Goal: Task Accomplishment & Management: Manage account settings

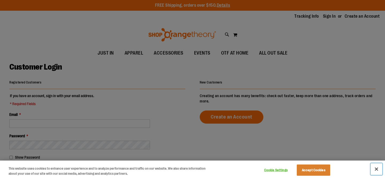
click at [374, 169] on button "Close" at bounding box center [376, 169] width 12 height 12
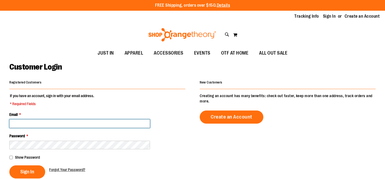
click at [45, 123] on input "Email *" at bounding box center [79, 123] width 141 height 9
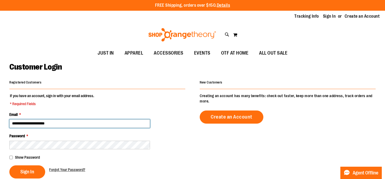
type input "**********"
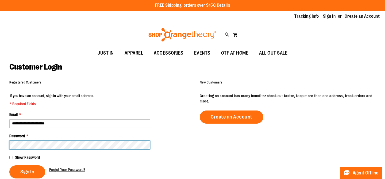
click at [9, 165] on button "Sign In" at bounding box center [27, 171] width 36 height 13
